Goal: Information Seeking & Learning: Learn about a topic

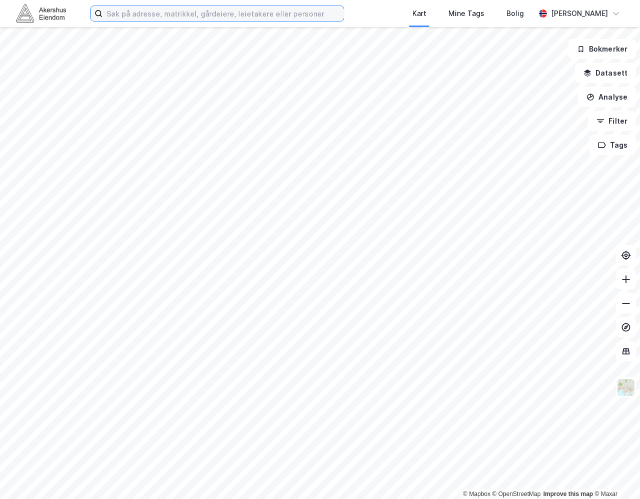
click at [227, 12] on input at bounding box center [223, 13] width 241 height 15
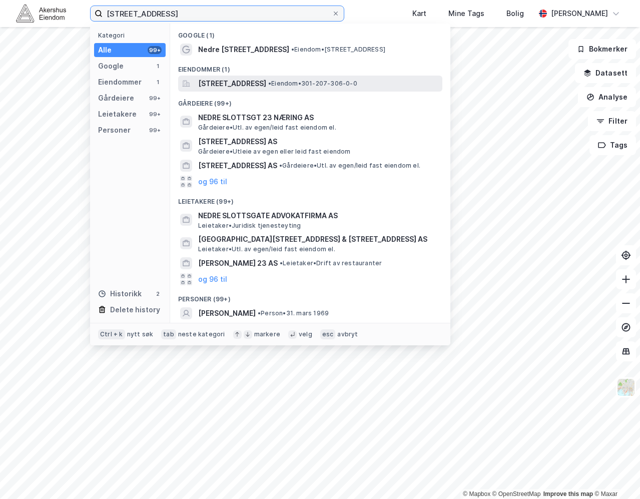
type input "[STREET_ADDRESS]"
click at [235, 86] on span "[STREET_ADDRESS]" at bounding box center [232, 84] width 68 height 12
